Goal: Information Seeking & Learning: Learn about a topic

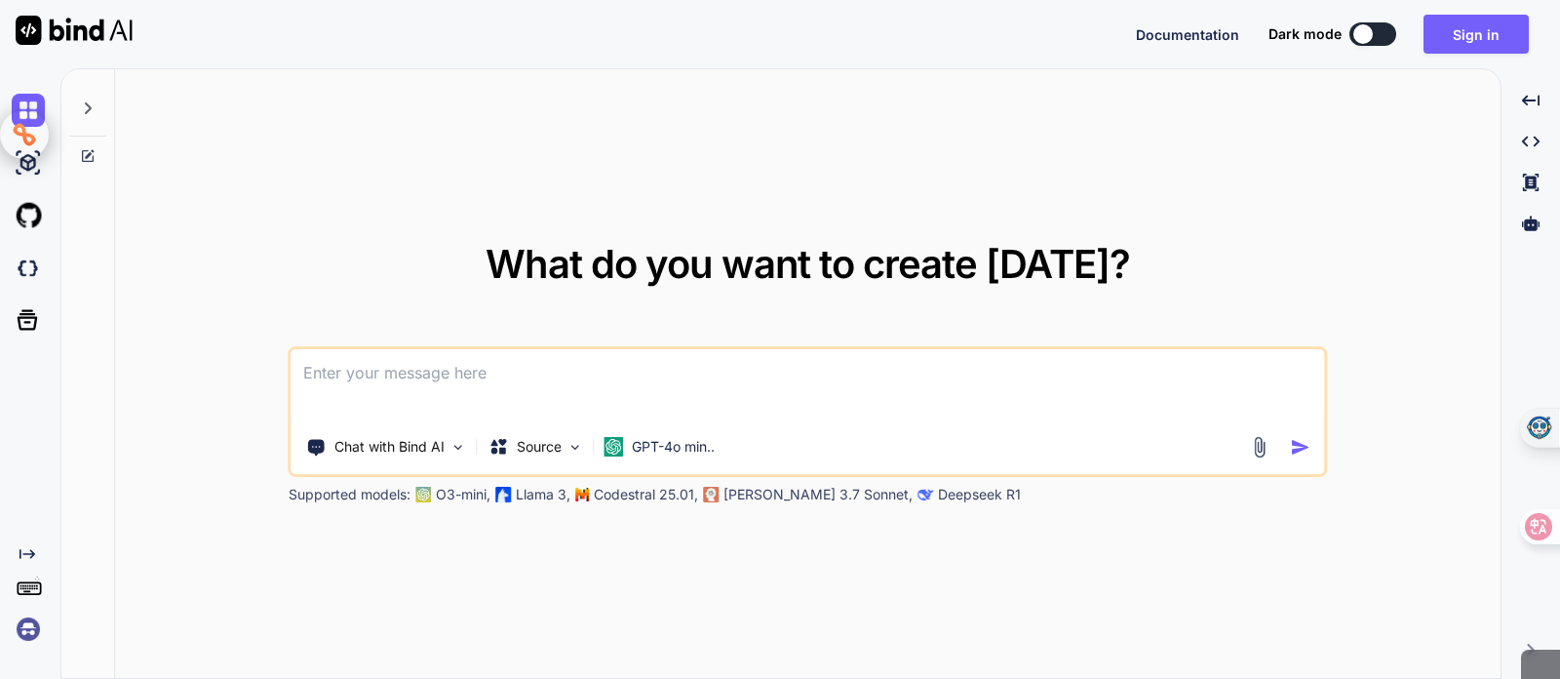
type textarea "x"
click at [372, 263] on div "What do you want to create [DATE]? Chat with Bind AI Source GPT-4o min.. Suppor…" at bounding box center [808, 374] width 1039 height 259
click at [408, 374] on textarea at bounding box center [809, 385] width 1034 height 72
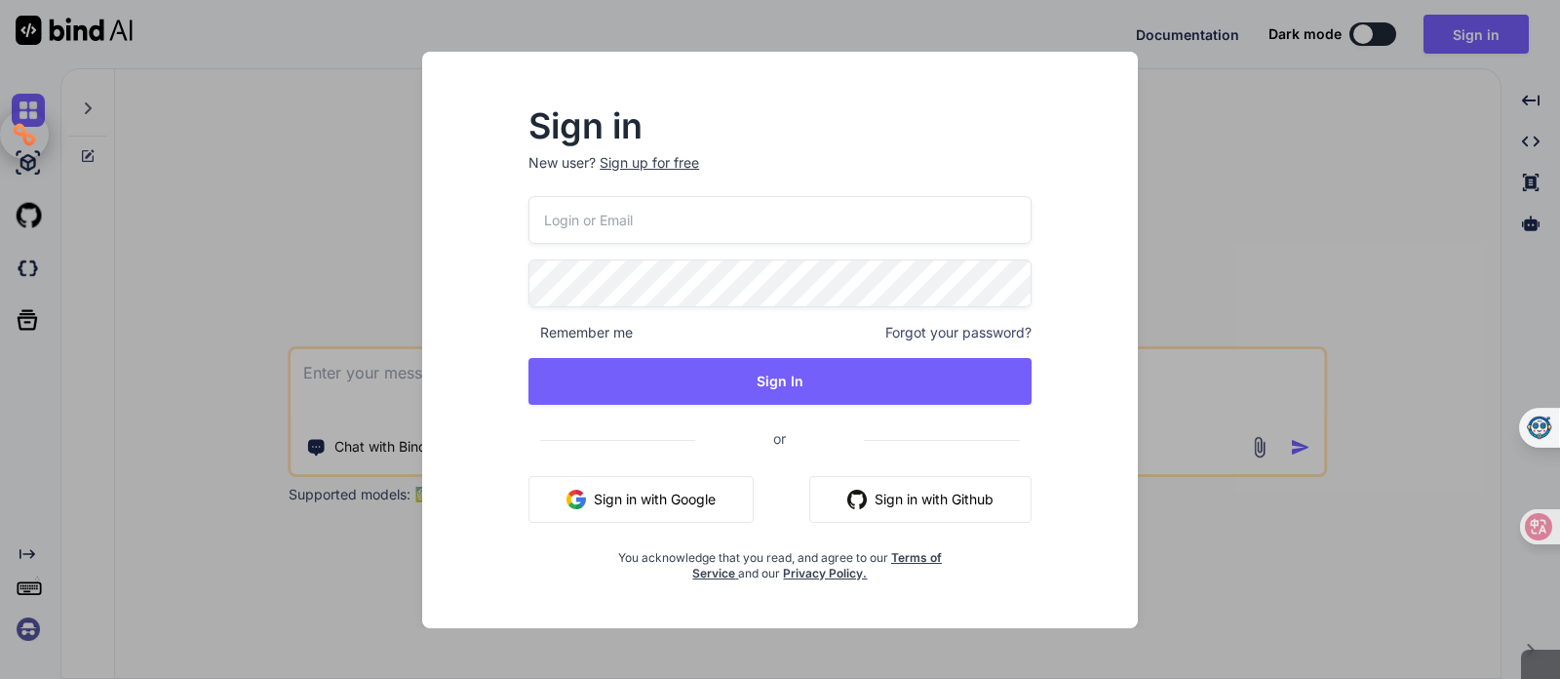
type input "[EMAIL_ADDRESS][DOMAIN_NAME]"
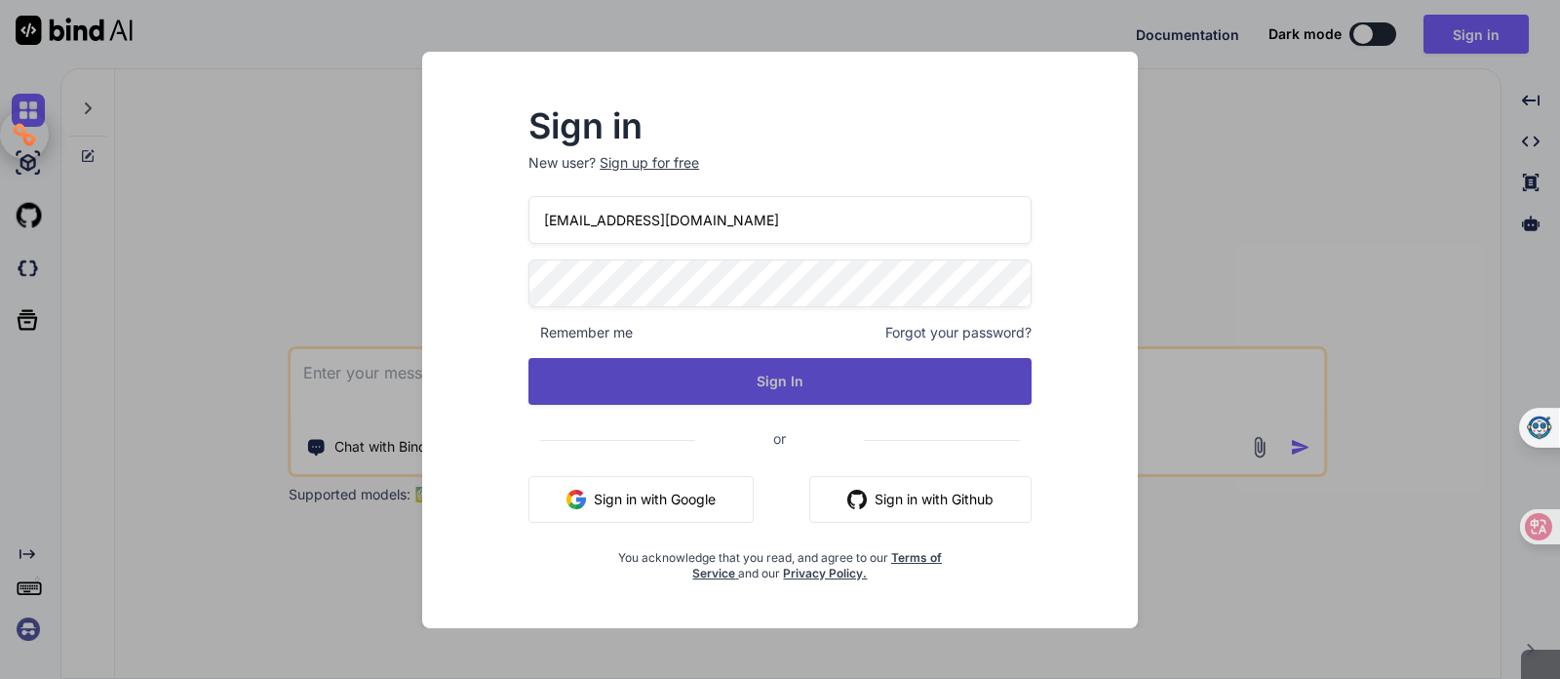
click at [734, 362] on button "Sign In" at bounding box center [779, 381] width 503 height 47
click at [729, 374] on button "Sign In" at bounding box center [779, 381] width 503 height 47
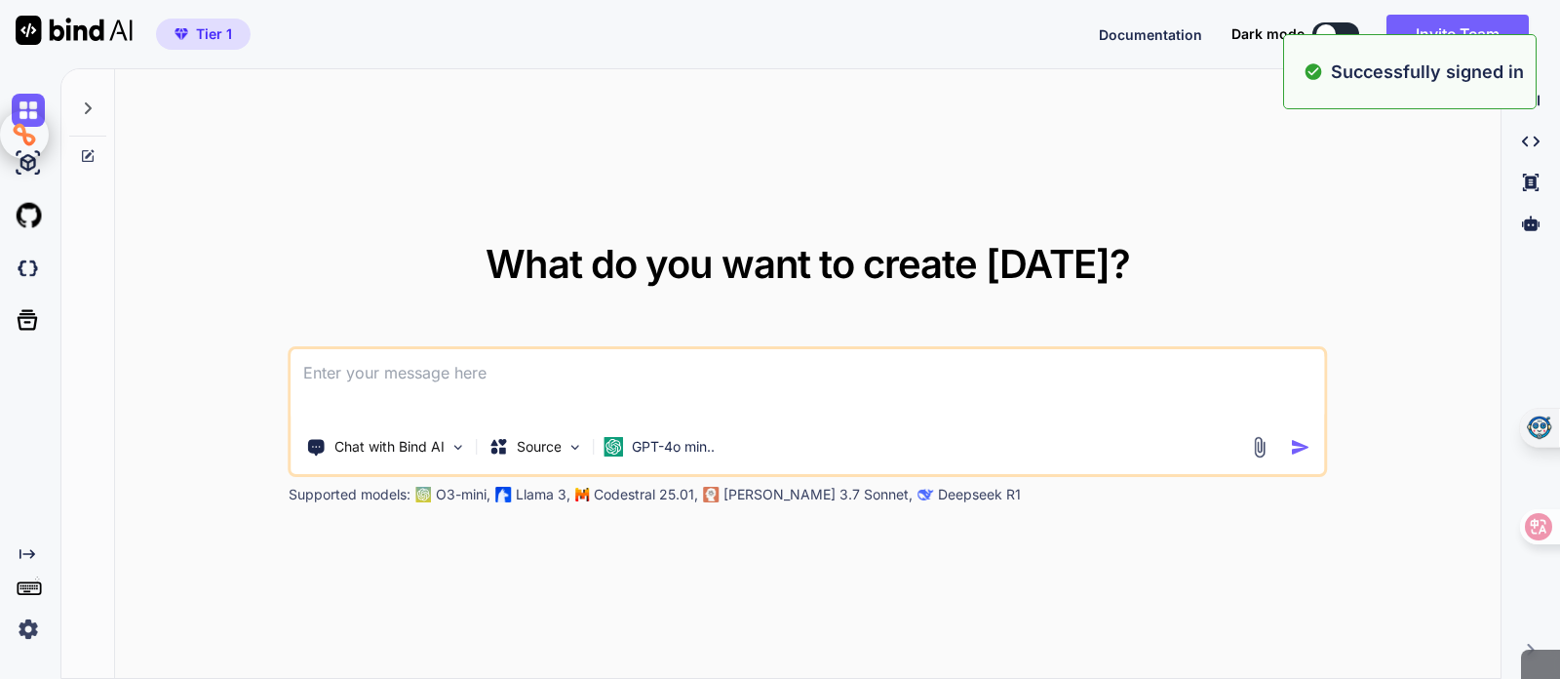
click at [576, 391] on textarea at bounding box center [809, 385] width 1034 height 72
type textarea "x"
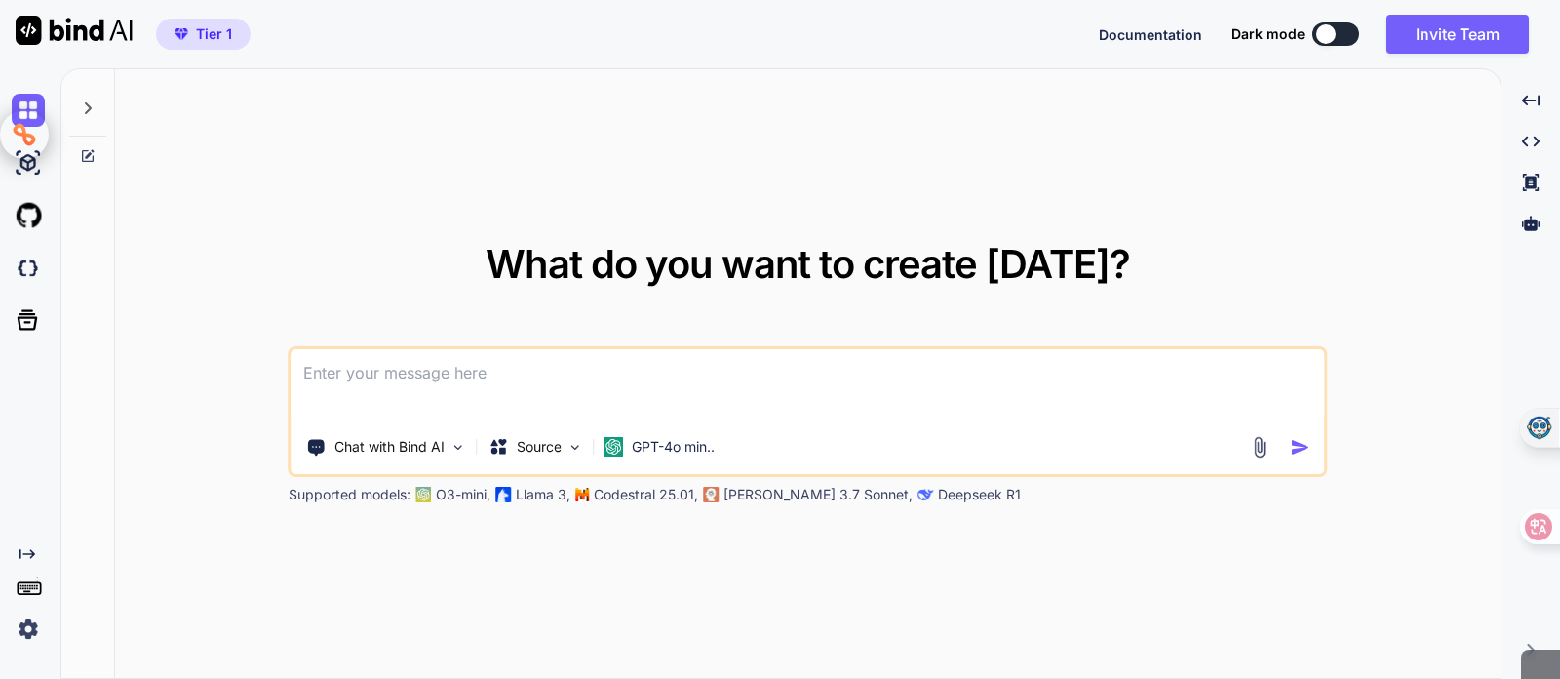
type textarea "h"
type textarea "x"
type textarea "ha"
type textarea "x"
type textarea "h"
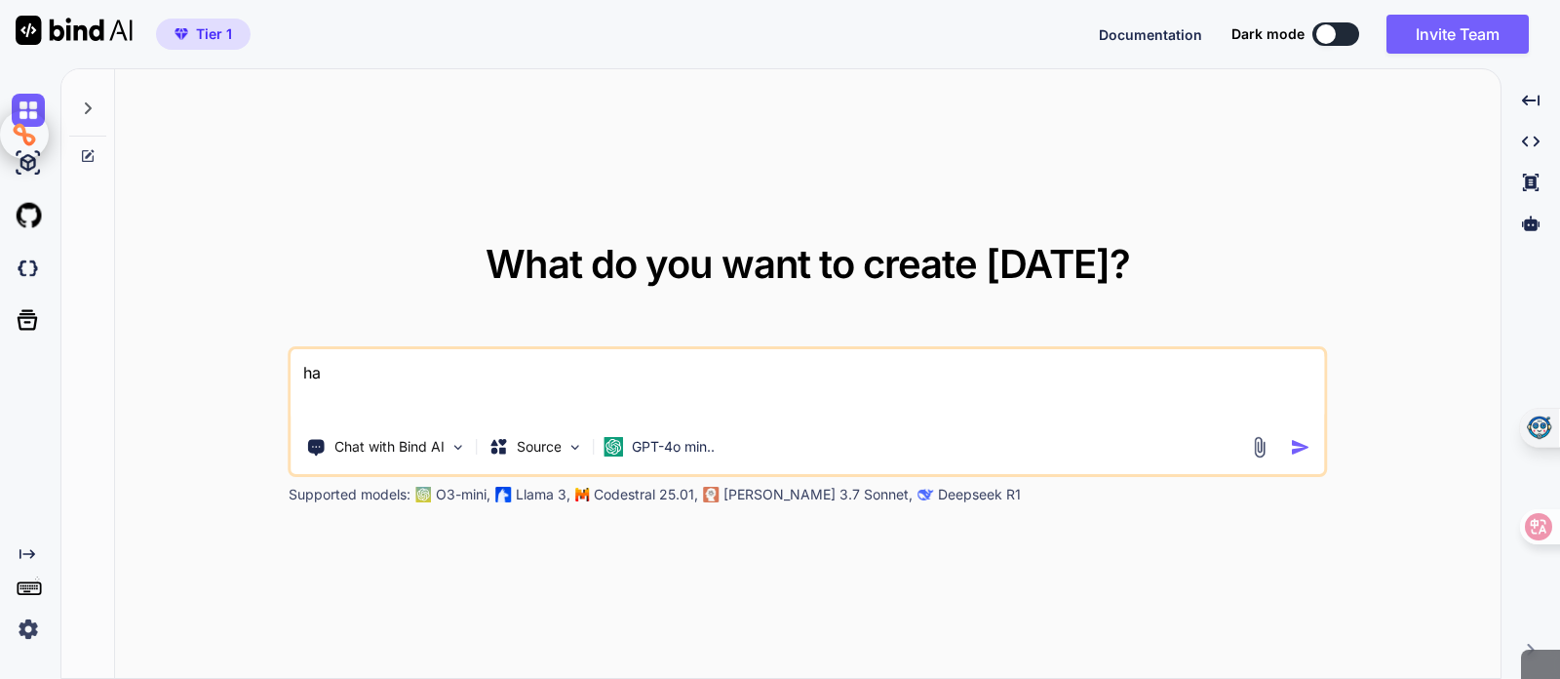
type textarea "x"
type textarea "女"
type textarea "x"
type textarea "女口"
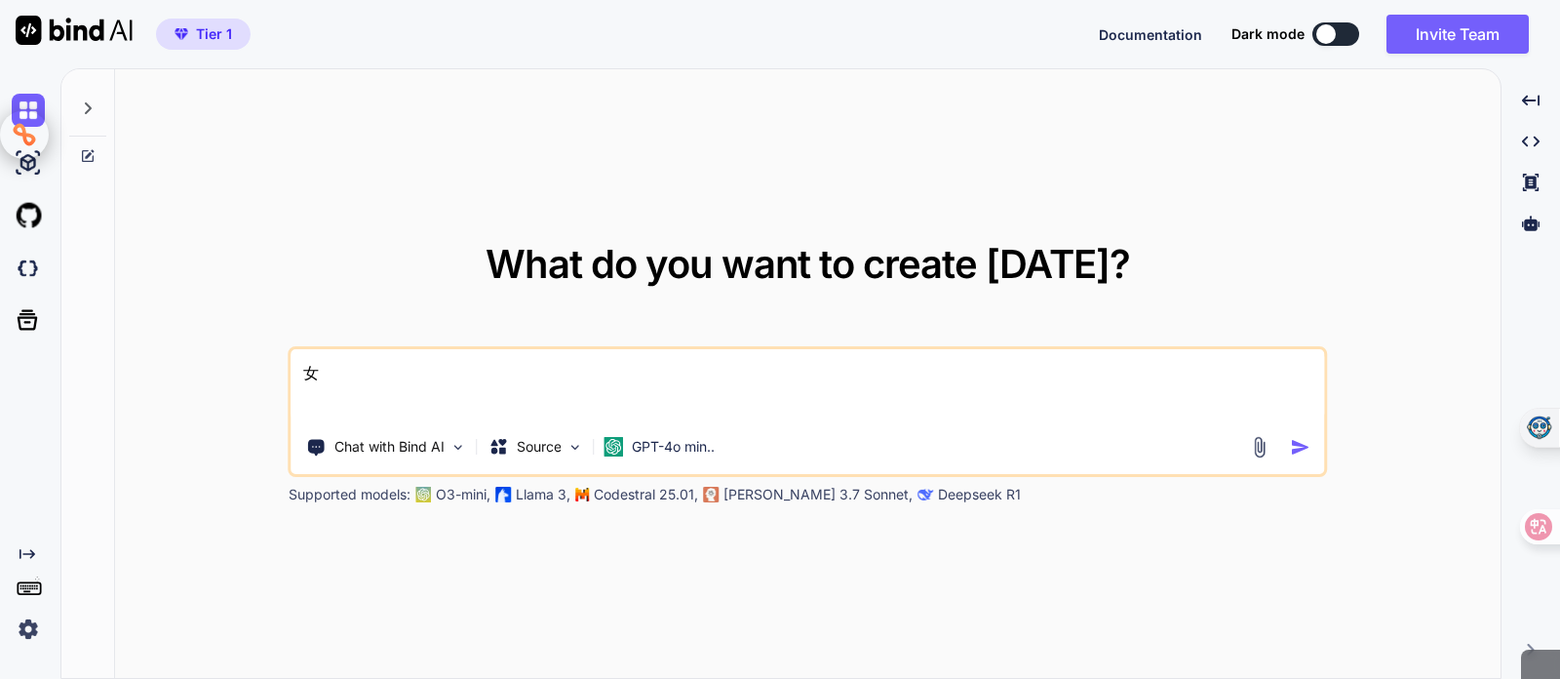
type textarea "x"
type textarea "如"
type textarea "x"
type textarea "如人"
type textarea "x"
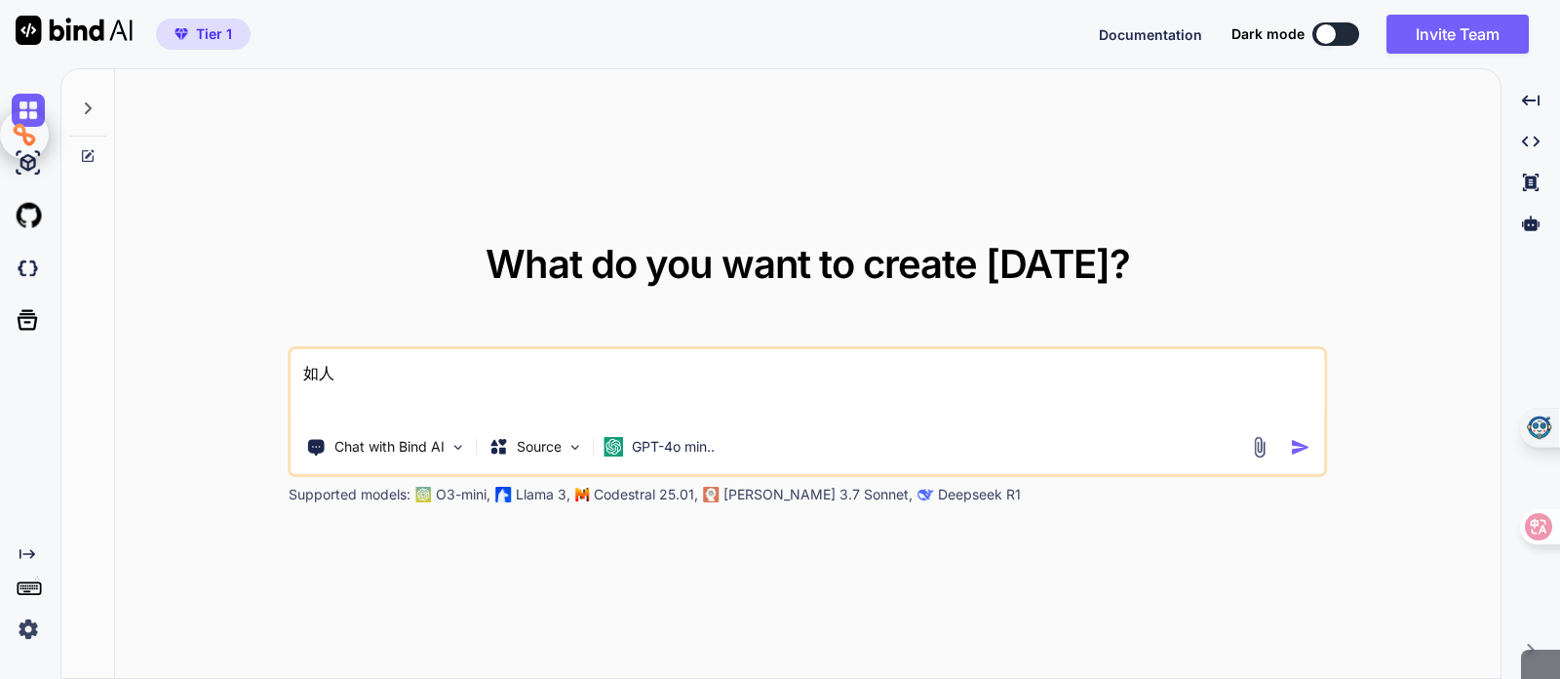
type textarea "如人一"
type textarea "x"
type textarea "如人一口"
type textarea "x"
type textarea "如何"
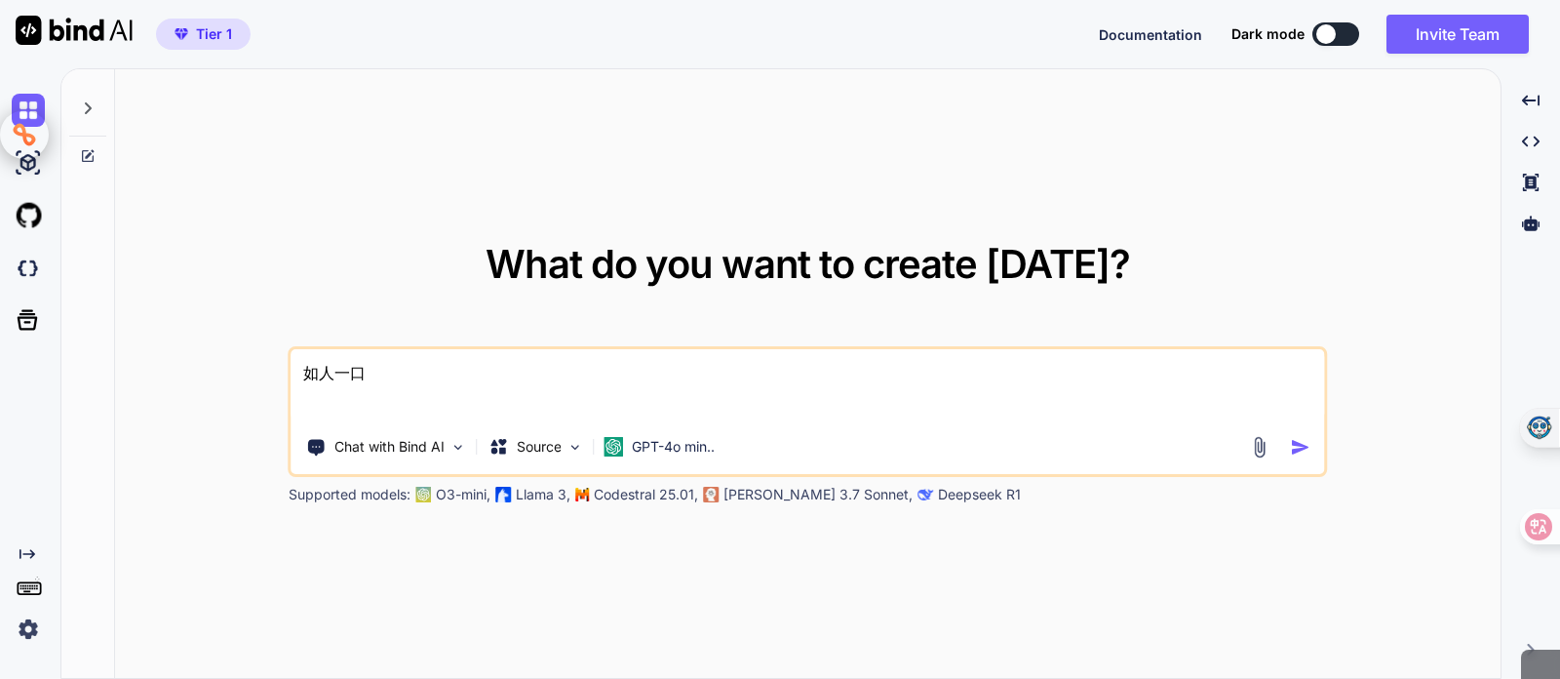
type textarea "x"
type textarea "如何月"
type textarea "x"
type textarea "如何月手"
type textarea "x"
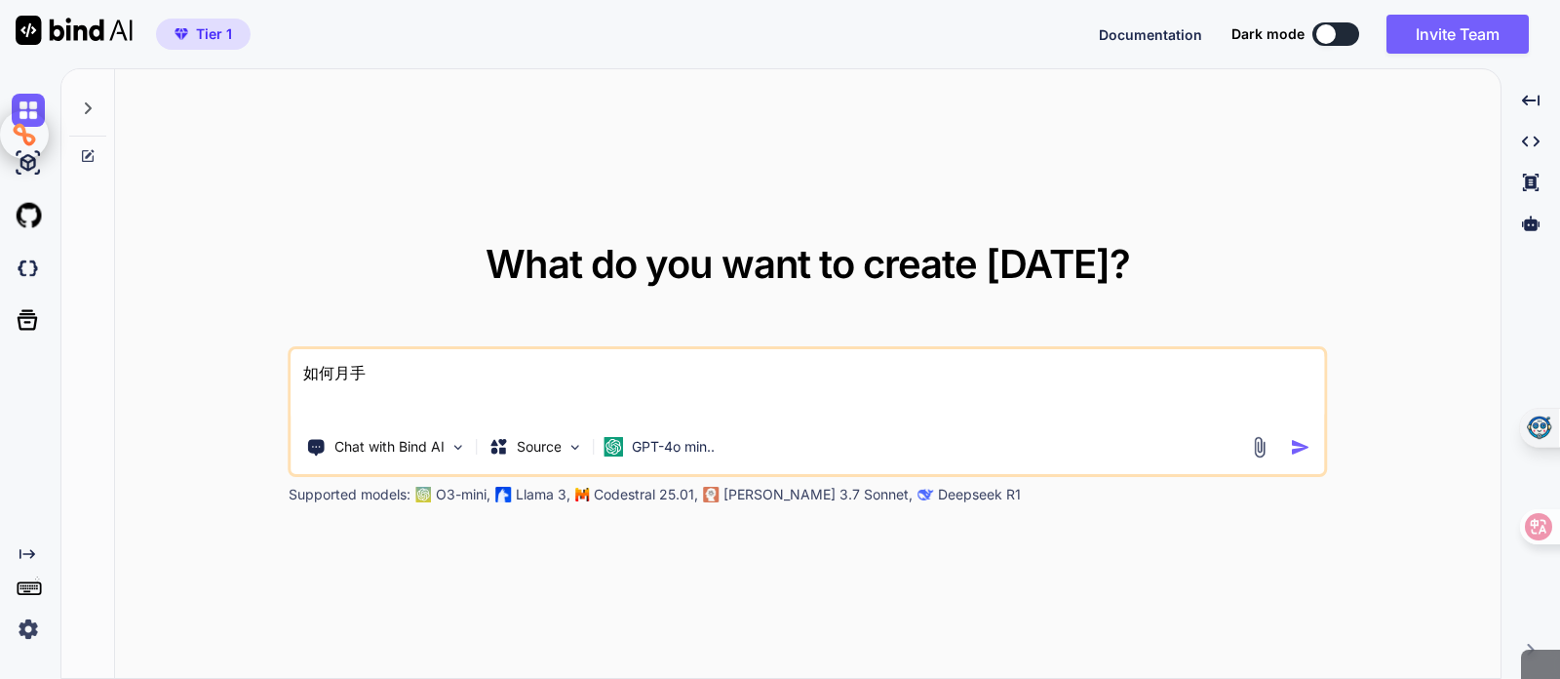
type textarea "如何用"
type textarea "x"
type textarea "如何用b"
type textarea "x"
type textarea "如何用bi"
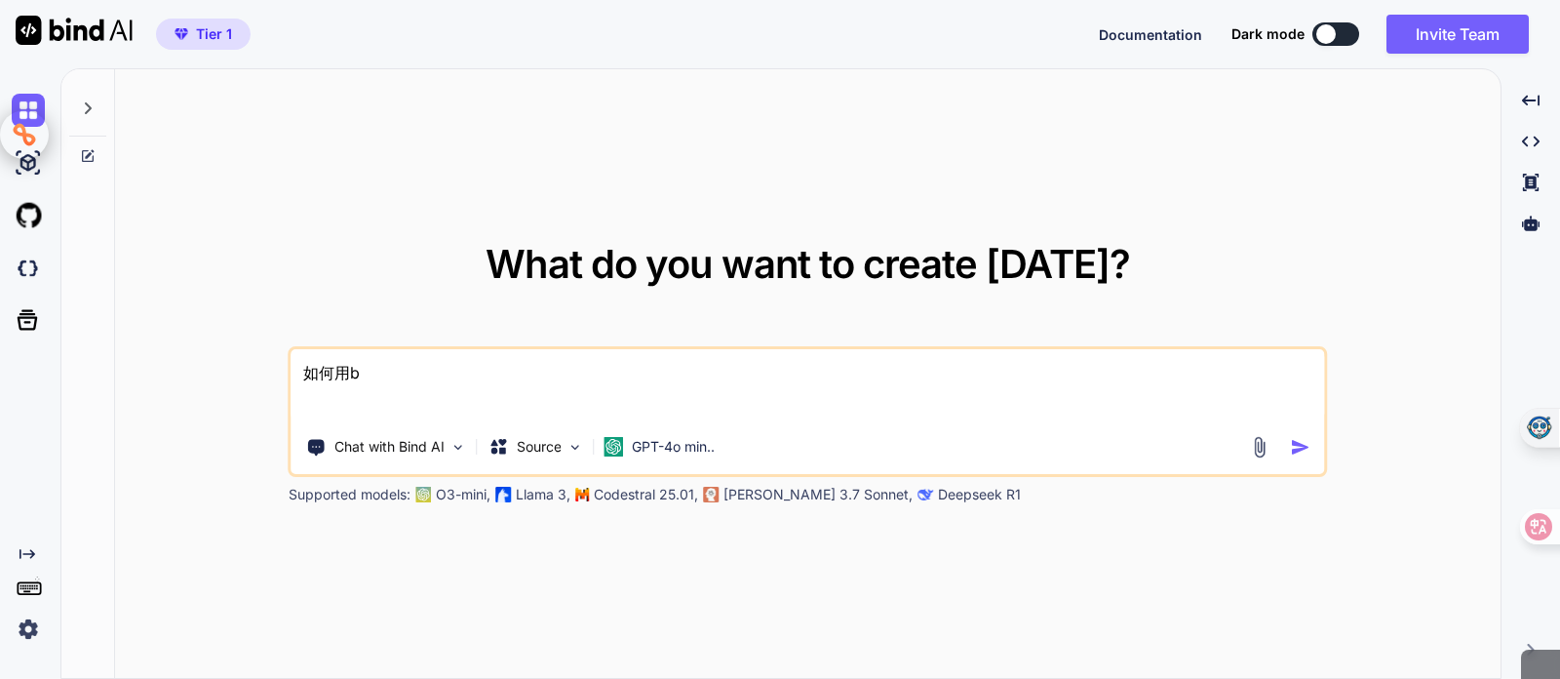
type textarea "x"
type textarea "如何用bin"
type textarea "x"
type textarea "如何用bind"
type textarea "x"
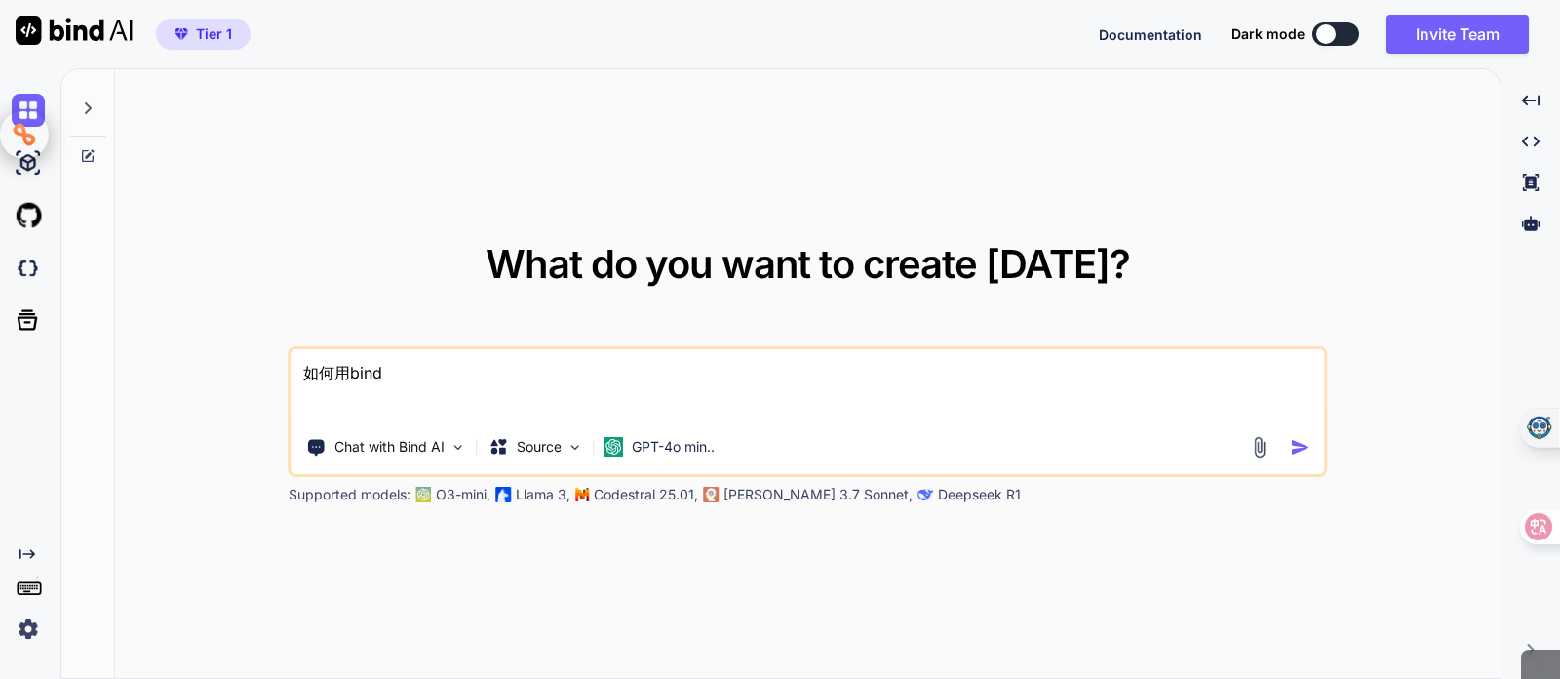
type textarea "如何用bind"
type textarea "x"
type textarea "如何用bind a"
type textarea "x"
type textarea "如何用bind ai"
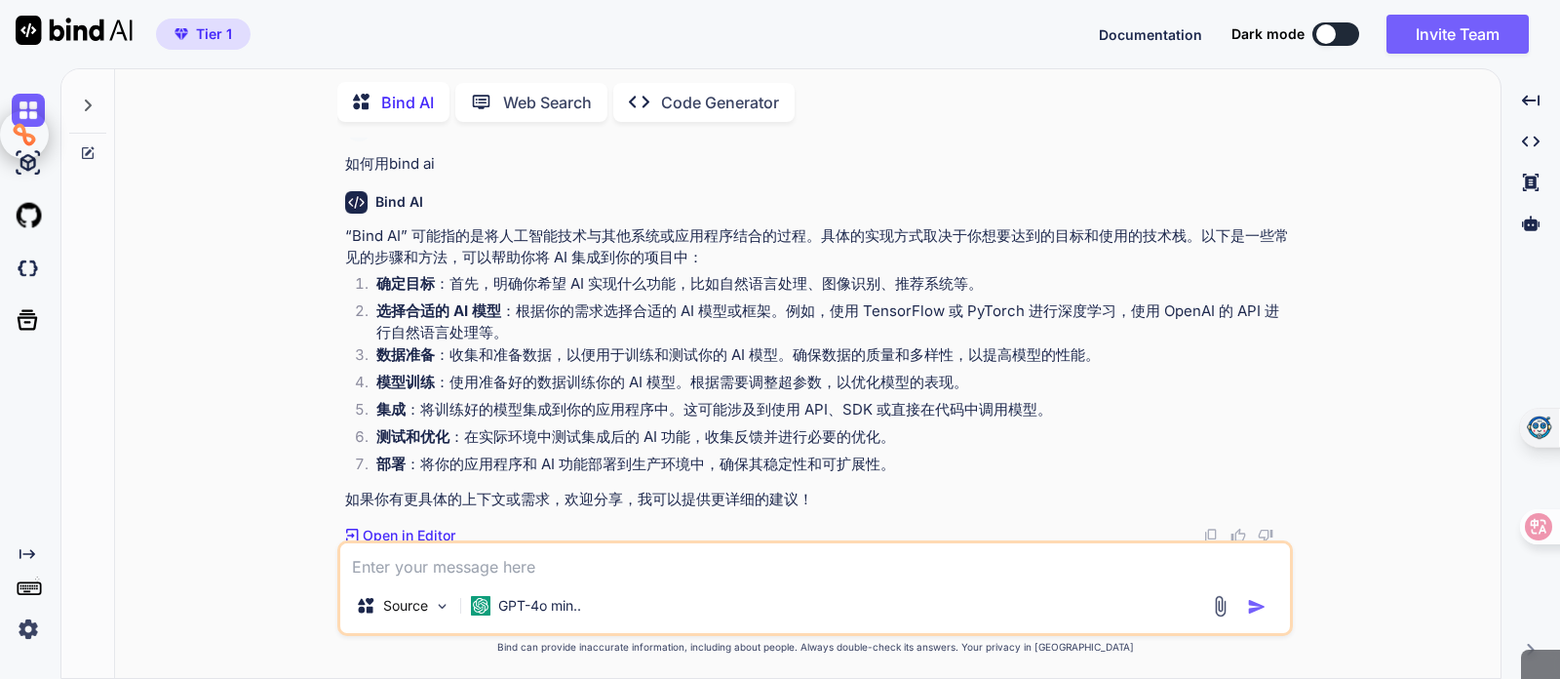
scroll to position [9, 0]
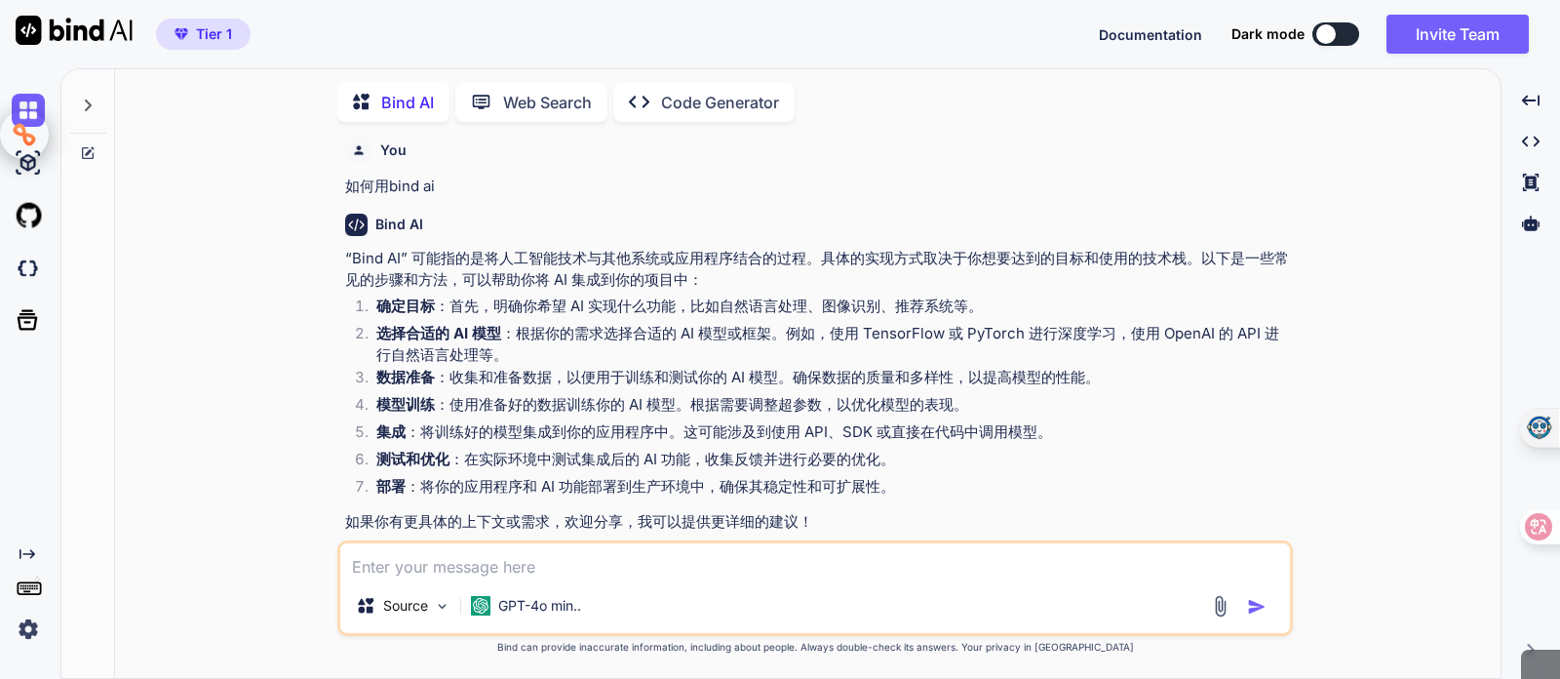
click at [25, 631] on img at bounding box center [28, 628] width 33 height 33
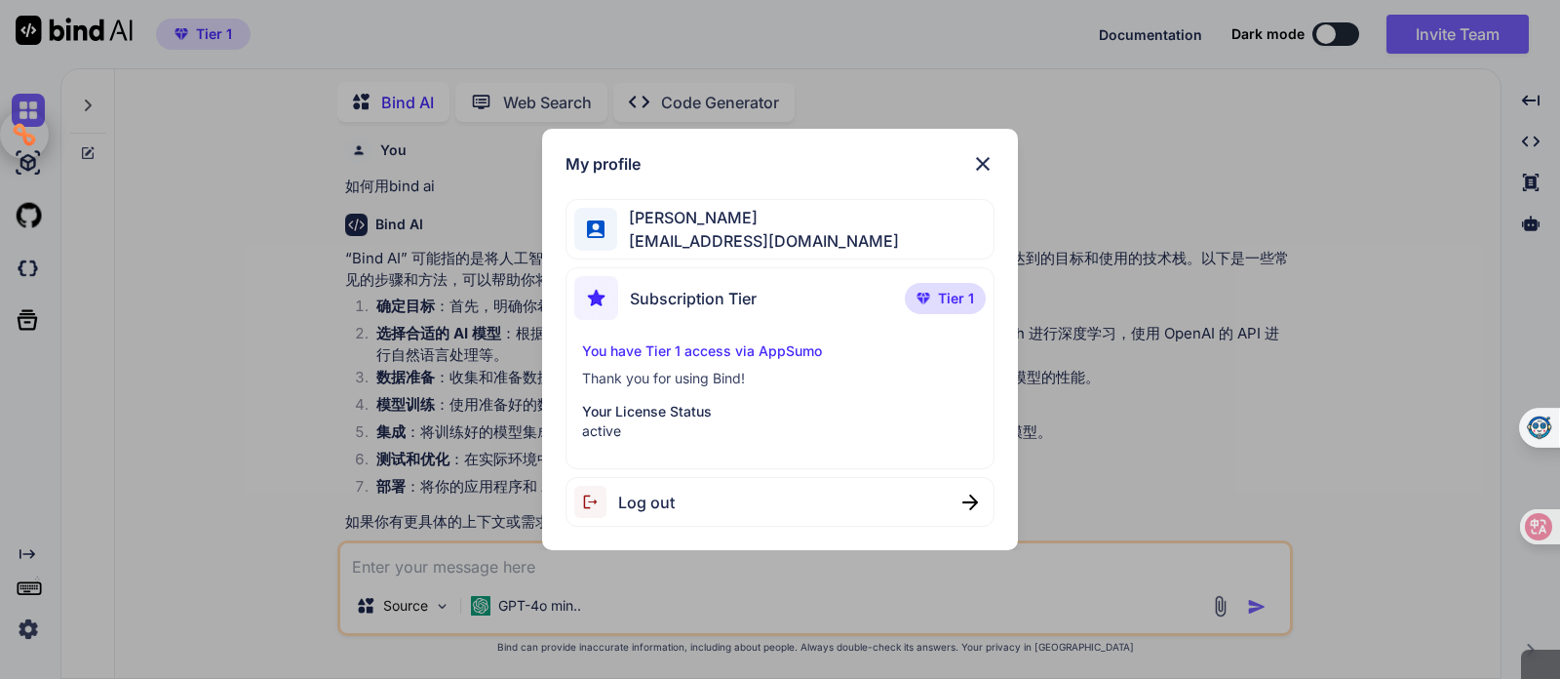
click at [24, 590] on div "My profile [PERSON_NAME] [PERSON_NAME][EMAIL_ADDRESS][DOMAIN_NAME] Subscription…" at bounding box center [780, 339] width 1560 height 679
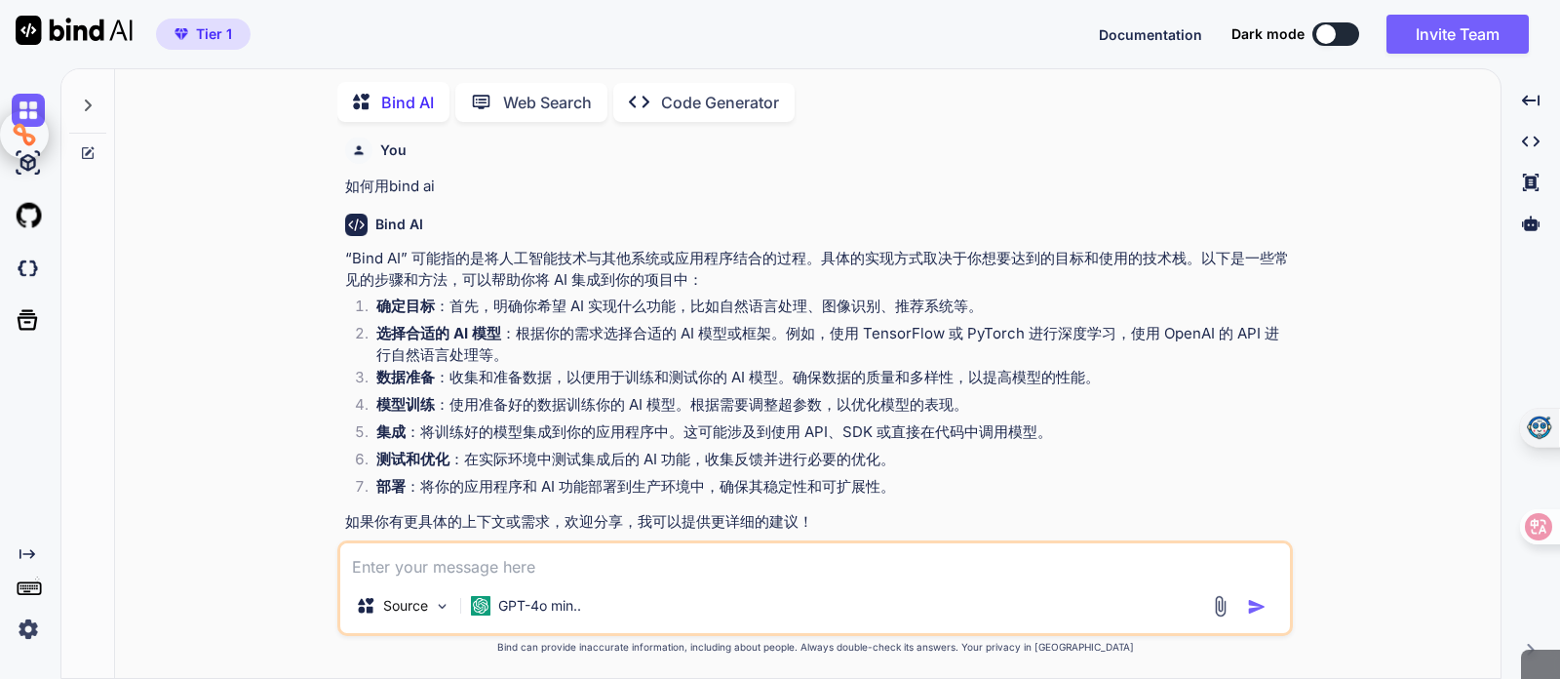
click at [25, 590] on rect at bounding box center [26, 591] width 7 height 2
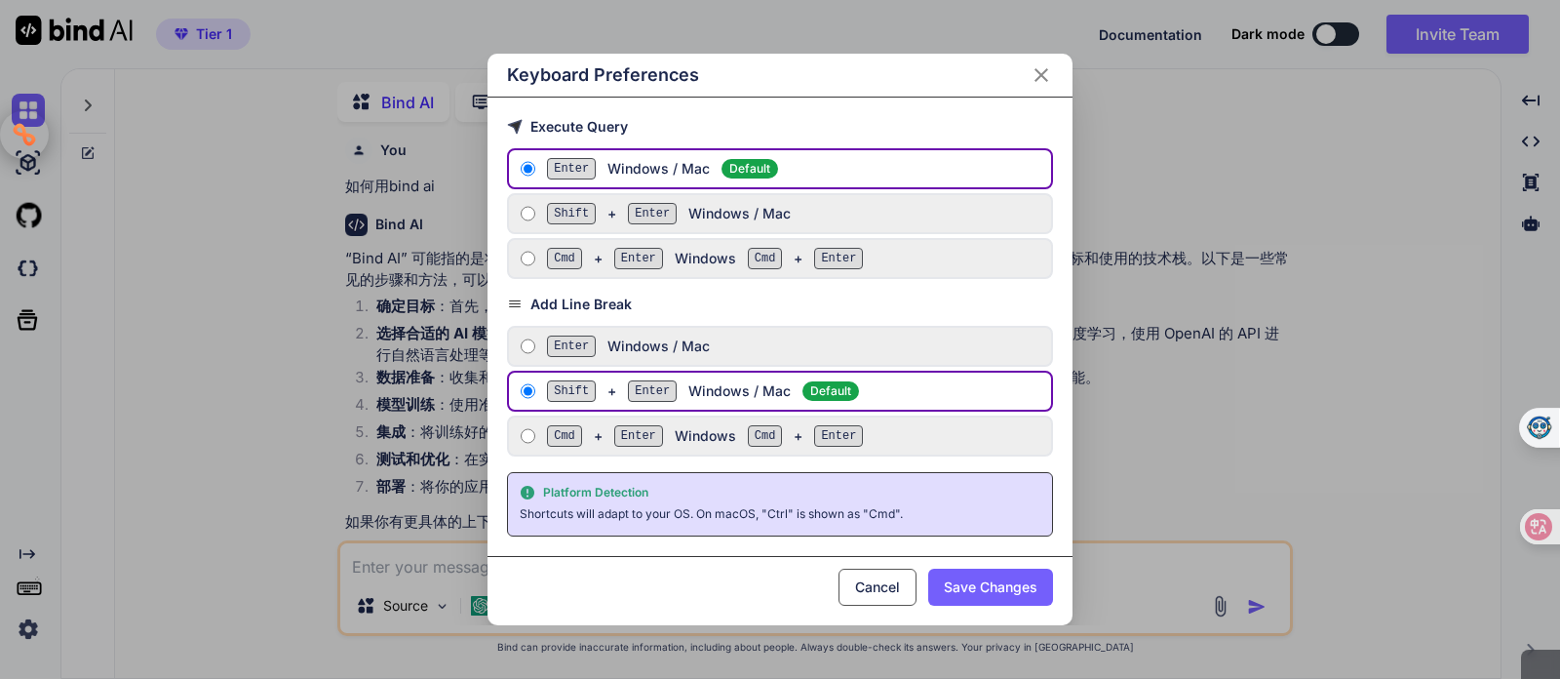
click at [31, 540] on div "Keyboard Preferences Execute Query Enter Windows / Mac Default Shift + Enter Wi…" at bounding box center [780, 339] width 1560 height 679
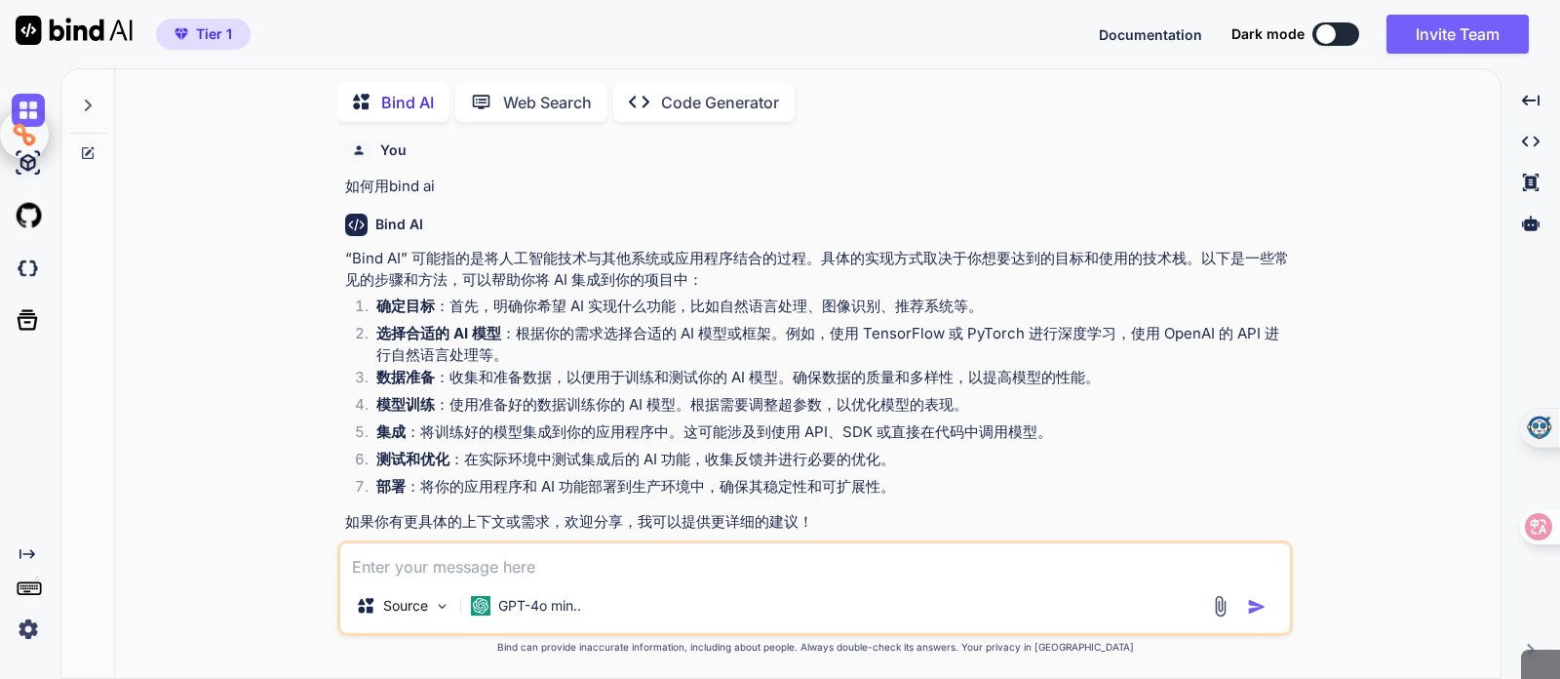
click at [30, 540] on div "Created with Pixso." at bounding box center [26, 365] width 53 height 562
click at [30, 557] on icon "Created with Pixso." at bounding box center [28, 554] width 16 height 16
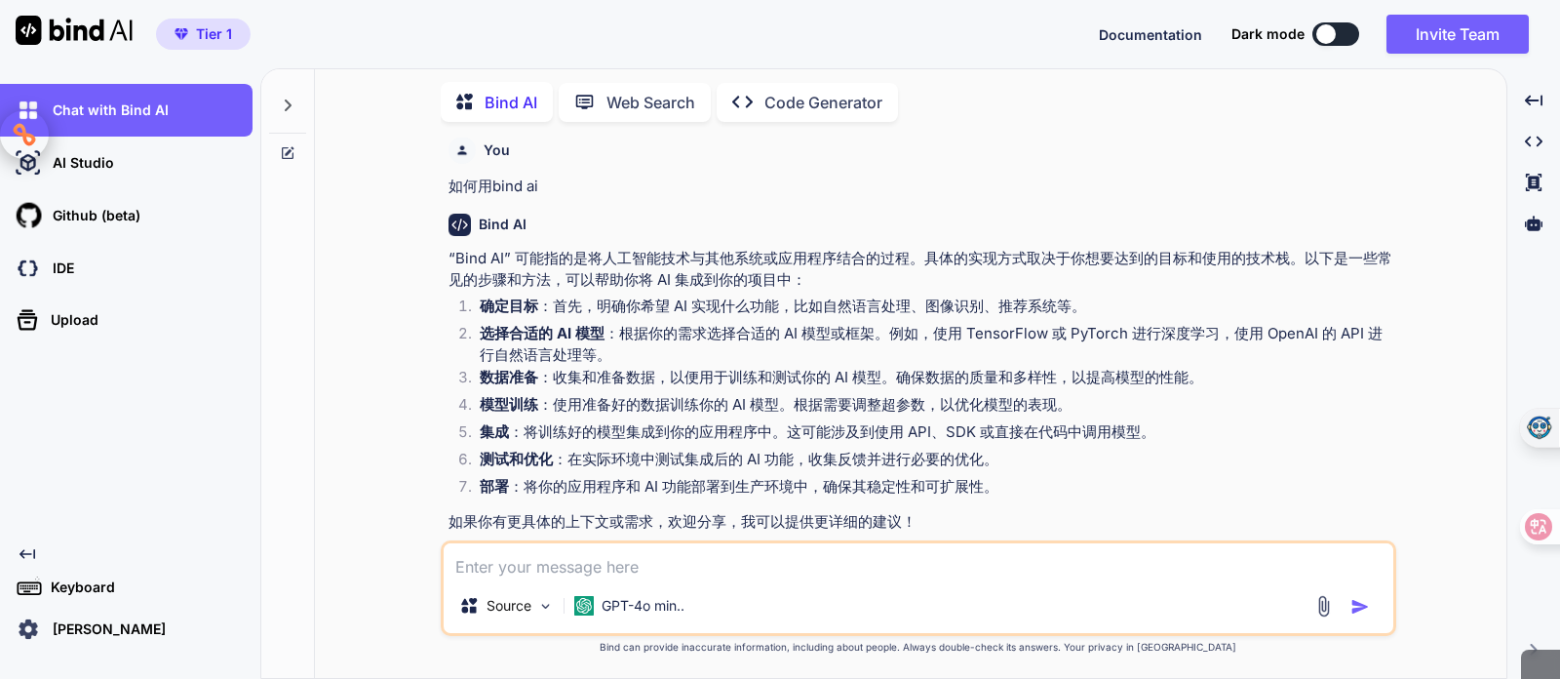
click at [30, 555] on icon "Created with Pixso." at bounding box center [28, 554] width 16 height 16
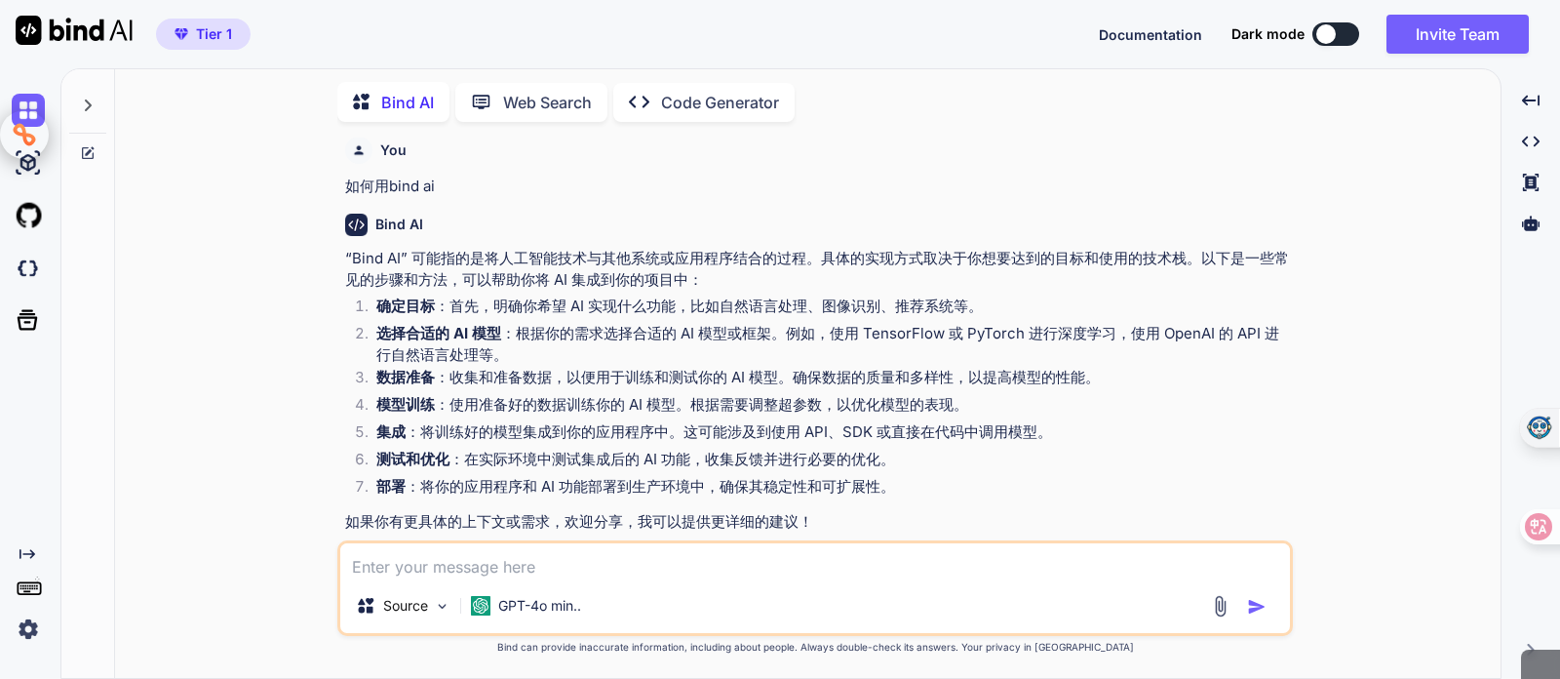
click at [30, 555] on icon "Created with Pixso." at bounding box center [28, 554] width 16 height 16
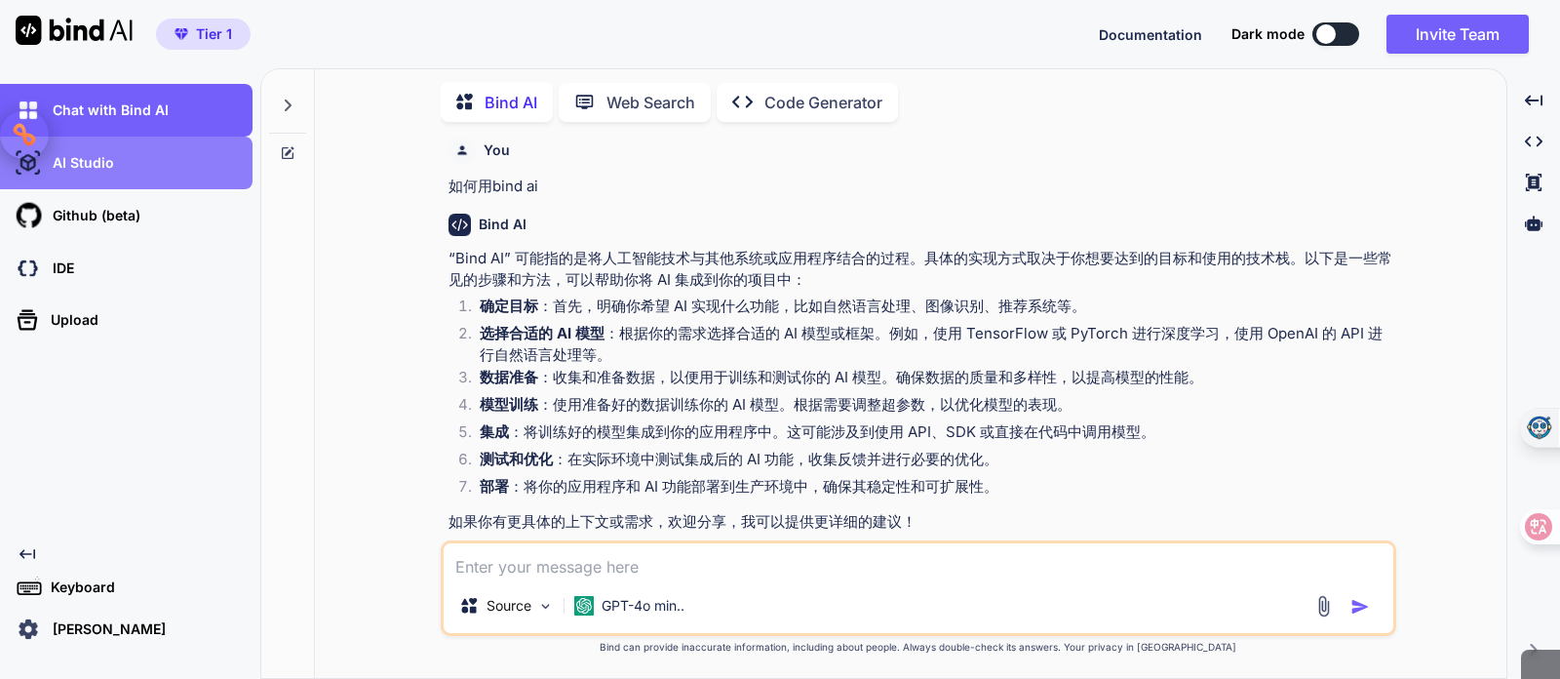
click at [149, 181] on div "AI Studio" at bounding box center [126, 163] width 253 height 53
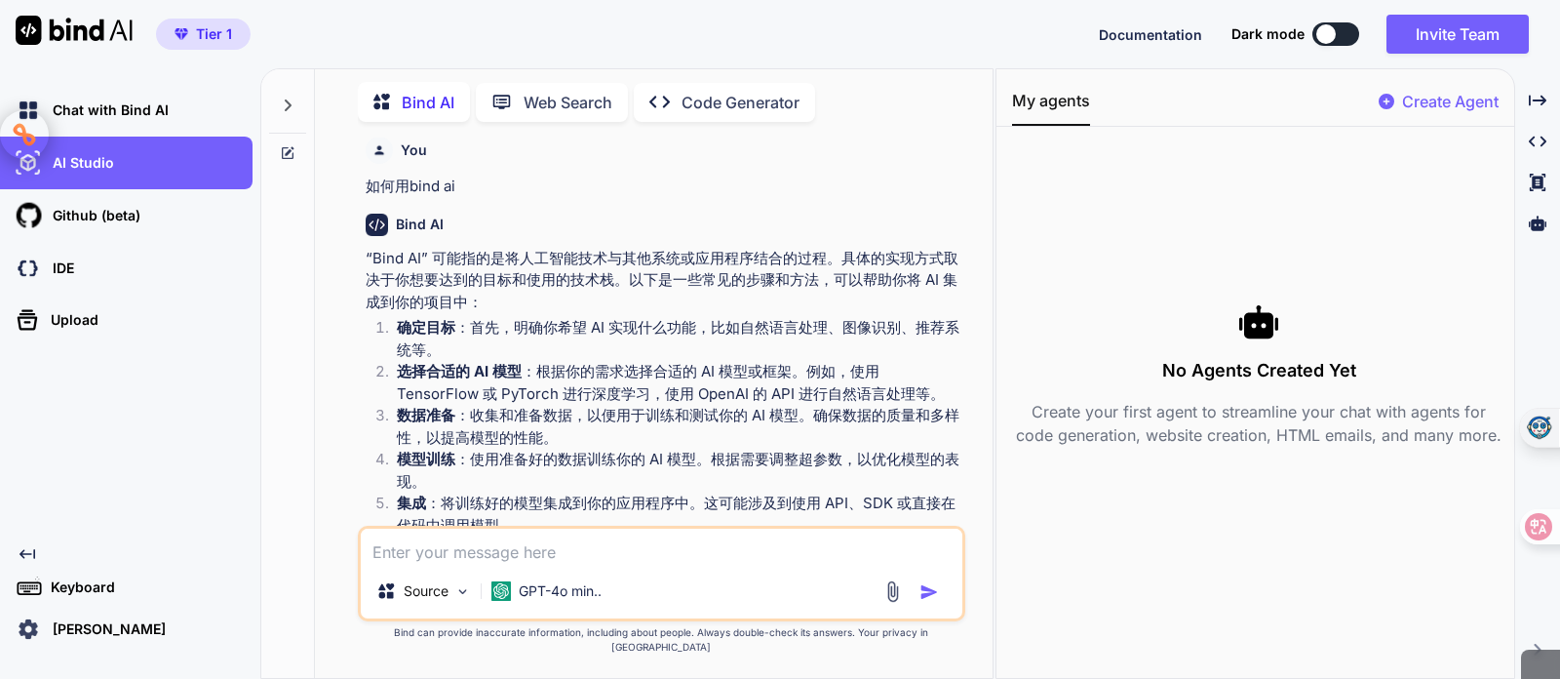
click at [1454, 104] on p "Create Agent" at bounding box center [1450, 101] width 97 height 23
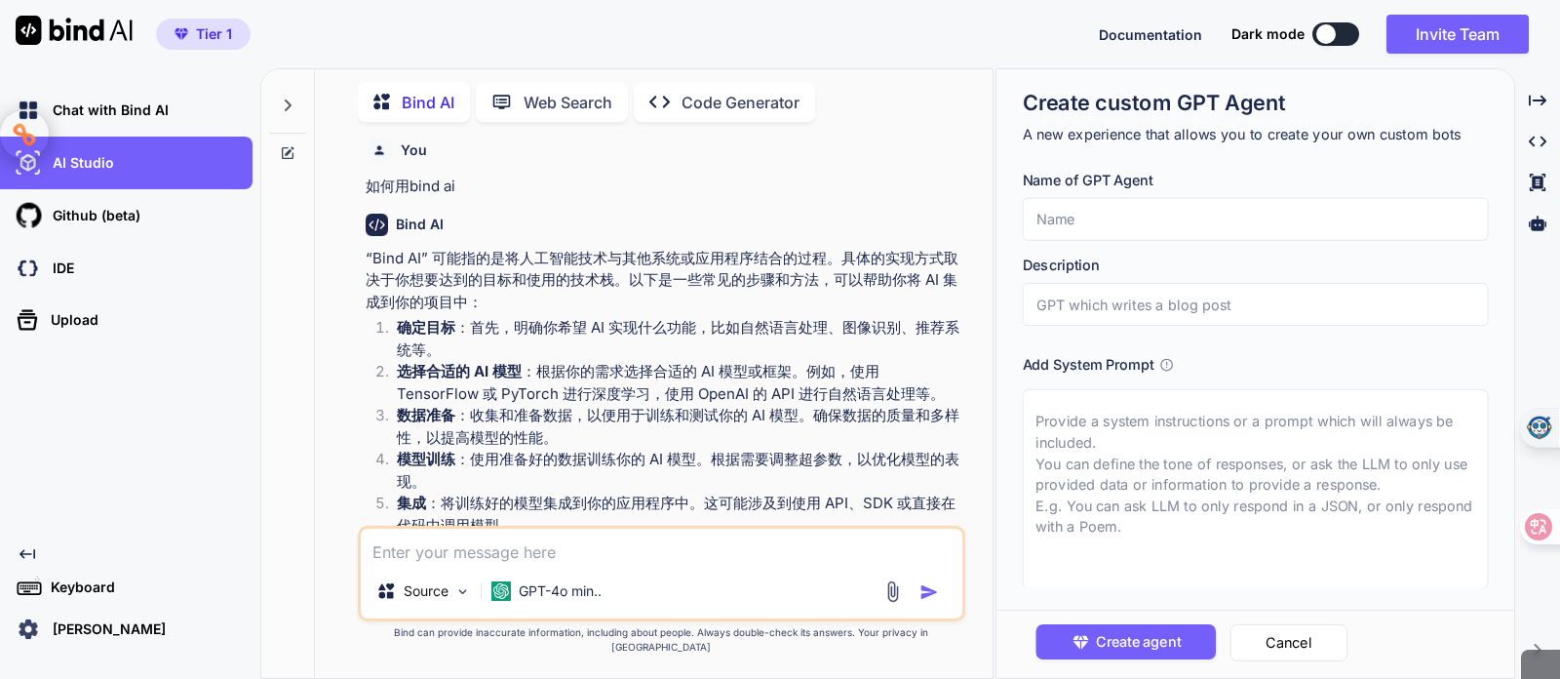
type textarea "x"
